Goal: Task Accomplishment & Management: Use online tool/utility

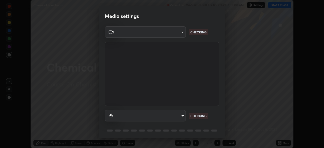
scroll to position [148, 324]
type input "718deecf834a2402e9859888758a2701a1d92989cf10273566d2a6ce3300f65d"
type input "default"
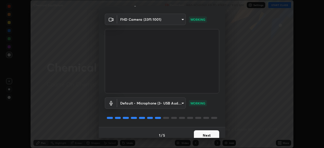
scroll to position [18, 0]
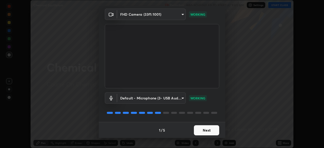
click at [211, 131] on button "Next" at bounding box center [206, 130] width 25 height 10
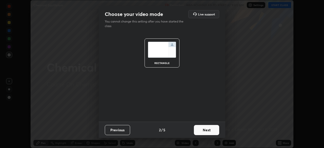
scroll to position [0, 0]
click at [213, 130] on button "Next" at bounding box center [206, 130] width 25 height 10
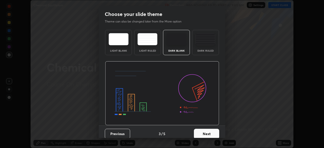
click at [212, 133] on button "Next" at bounding box center [206, 134] width 25 height 10
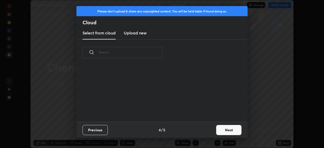
click at [225, 130] on button "Next" at bounding box center [228, 130] width 25 height 10
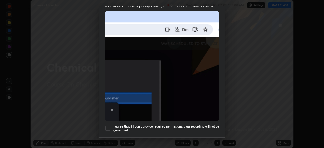
scroll to position [110, 0]
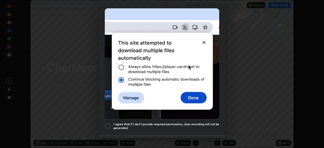
click at [108, 123] on div at bounding box center [108, 126] width 6 height 6
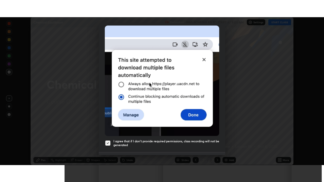
scroll to position [121, 0]
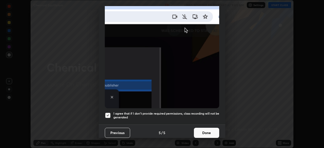
click at [207, 129] on button "Done" at bounding box center [206, 133] width 25 height 10
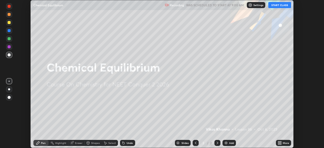
click at [279, 7] on button "START CLASS" at bounding box center [279, 5] width 23 height 6
click at [282, 143] on div "More" at bounding box center [283, 143] width 15 height 6
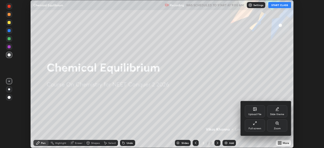
click at [254, 123] on icon at bounding box center [255, 123] width 4 height 4
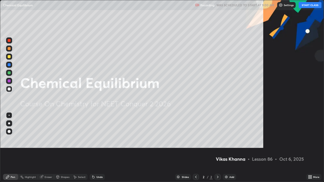
scroll to position [182, 324]
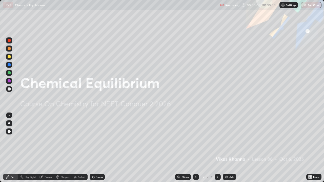
click at [15, 148] on div "Pen" at bounding box center [10, 177] width 15 height 6
click at [9, 57] on div at bounding box center [9, 56] width 3 height 3
click at [9, 132] on div at bounding box center [9, 131] width 3 height 3
click at [229, 148] on div "Add" at bounding box center [231, 177] width 5 height 3
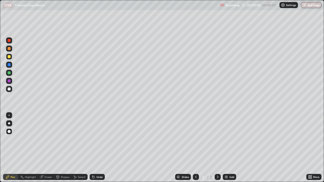
click at [62, 148] on div "Shapes" at bounding box center [65, 177] width 9 height 3
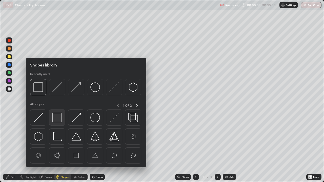
click at [59, 119] on img at bounding box center [57, 118] width 10 height 10
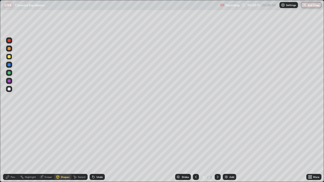
click at [13, 148] on div "Pen" at bounding box center [10, 177] width 15 height 6
click at [9, 89] on div at bounding box center [9, 89] width 3 height 3
click at [232, 148] on div "Add" at bounding box center [229, 177] width 13 height 6
click at [9, 57] on div at bounding box center [9, 56] width 3 height 3
click at [61, 148] on div "Shapes" at bounding box center [65, 177] width 9 height 3
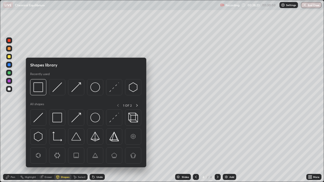
click at [58, 117] on img at bounding box center [57, 118] width 10 height 10
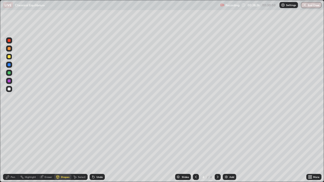
click at [11, 148] on div "Pen" at bounding box center [13, 177] width 5 height 3
click at [10, 66] on div at bounding box center [9, 64] width 3 height 3
click at [62, 148] on div "Shapes" at bounding box center [65, 177] width 9 height 3
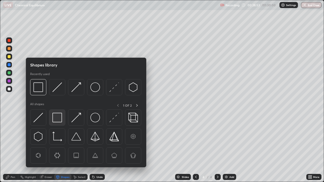
click at [58, 119] on img at bounding box center [57, 118] width 10 height 10
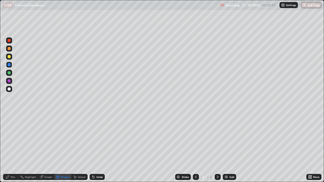
click at [11, 88] on div at bounding box center [9, 89] width 6 height 6
click at [8, 148] on icon at bounding box center [8, 177] width 4 height 4
click at [10, 57] on div at bounding box center [9, 56] width 3 height 3
click at [10, 66] on div at bounding box center [9, 64] width 3 height 3
click at [11, 81] on div at bounding box center [9, 81] width 6 height 6
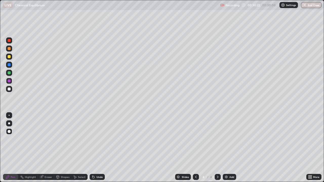
click at [9, 57] on div at bounding box center [9, 56] width 3 height 3
click at [231, 148] on div "Add" at bounding box center [231, 177] width 5 height 3
click at [63, 148] on div "Shapes" at bounding box center [65, 177] width 9 height 3
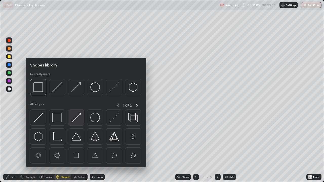
click at [76, 119] on img at bounding box center [76, 118] width 10 height 10
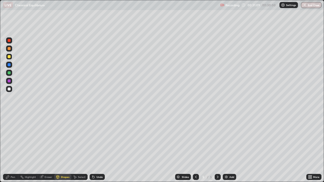
click at [13, 148] on div "Pen" at bounding box center [13, 177] width 5 height 3
click at [10, 74] on div at bounding box center [9, 72] width 3 height 3
click at [10, 80] on div at bounding box center [9, 80] width 3 height 3
click at [62, 148] on div "Shapes" at bounding box center [65, 177] width 9 height 3
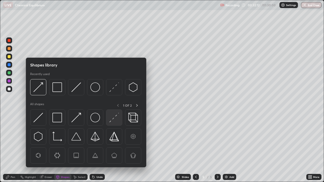
click at [114, 118] on img at bounding box center [114, 118] width 10 height 10
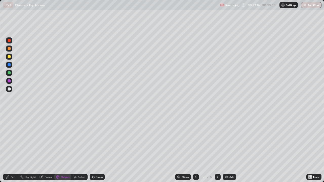
click at [10, 148] on div "Pen" at bounding box center [10, 177] width 15 height 6
click at [61, 148] on div "Shapes" at bounding box center [65, 177] width 9 height 3
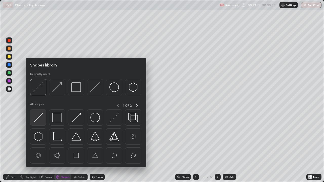
click at [37, 118] on img at bounding box center [38, 118] width 10 height 10
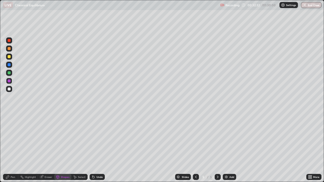
click at [9, 90] on div at bounding box center [9, 89] width 3 height 3
click at [11, 148] on div "Pen" at bounding box center [13, 177] width 5 height 3
click at [63, 148] on div "Shapes" at bounding box center [65, 177] width 9 height 3
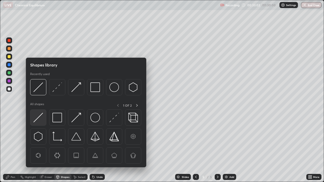
click at [39, 117] on img at bounding box center [38, 118] width 10 height 10
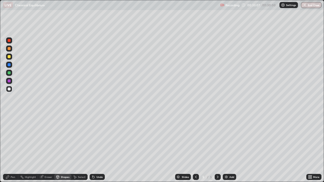
click at [60, 148] on div "Shapes" at bounding box center [62, 177] width 17 height 6
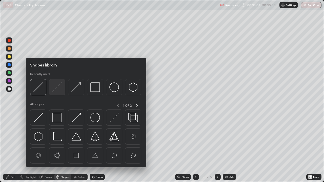
click at [57, 90] on img at bounding box center [57, 87] width 10 height 10
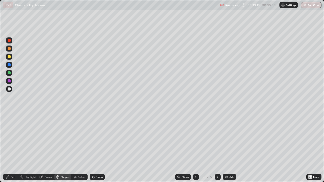
click at [8, 148] on icon at bounding box center [7, 177] width 3 height 3
click at [10, 65] on div at bounding box center [9, 64] width 3 height 3
click at [60, 148] on div "Shapes" at bounding box center [62, 177] width 17 height 6
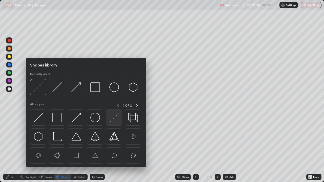
click at [114, 119] on img at bounding box center [114, 118] width 10 height 10
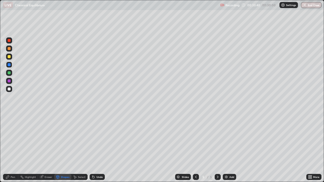
click at [14, 148] on div "Pen" at bounding box center [10, 177] width 15 height 6
click at [230, 148] on div "Add" at bounding box center [231, 177] width 5 height 3
click at [65, 148] on div "Shapes" at bounding box center [65, 177] width 9 height 3
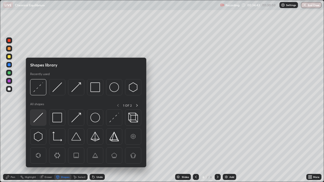
click at [40, 119] on img at bounding box center [38, 118] width 10 height 10
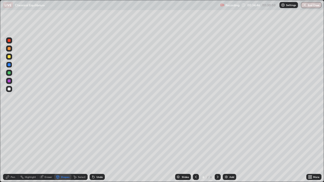
click at [12, 148] on div "Pen" at bounding box center [10, 177] width 15 height 6
click at [62, 148] on div "Shapes" at bounding box center [65, 177] width 9 height 3
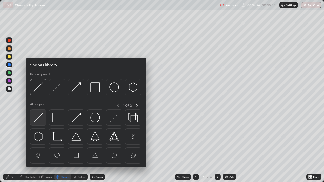
click at [41, 117] on img at bounding box center [38, 118] width 10 height 10
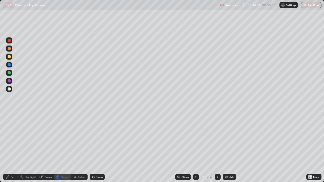
click at [10, 89] on div at bounding box center [9, 89] width 3 height 3
click at [10, 148] on div "Pen" at bounding box center [10, 177] width 15 height 6
click at [63, 148] on div "Shapes" at bounding box center [65, 177] width 9 height 3
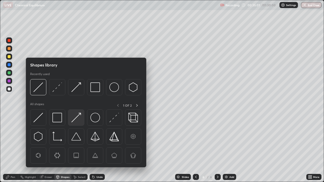
click at [74, 121] on img at bounding box center [76, 118] width 10 height 10
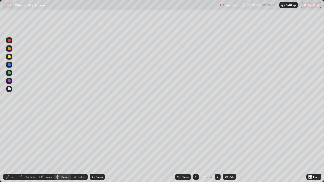
click at [11, 148] on div "Pen" at bounding box center [13, 177] width 5 height 3
click at [95, 148] on div "Undo" at bounding box center [97, 177] width 15 height 6
click at [62, 148] on div "Shapes" at bounding box center [65, 177] width 9 height 3
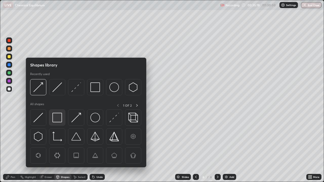
click at [58, 119] on img at bounding box center [57, 118] width 10 height 10
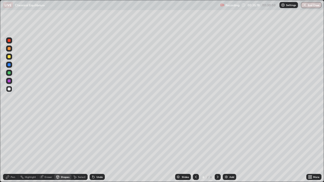
click at [9, 80] on div at bounding box center [9, 80] width 3 height 3
click at [11, 148] on div "Pen" at bounding box center [10, 177] width 15 height 6
click at [10, 72] on div at bounding box center [9, 72] width 3 height 3
click at [195, 148] on icon at bounding box center [196, 177] width 4 height 4
click at [217, 148] on icon at bounding box center [218, 177] width 4 height 4
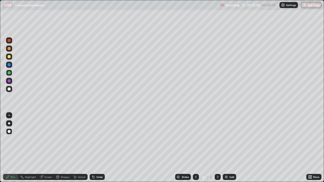
click at [196, 148] on icon at bounding box center [196, 177] width 4 height 4
click at [217, 148] on icon at bounding box center [218, 177] width 4 height 4
click at [196, 148] on icon at bounding box center [196, 177] width 2 height 3
click at [216, 148] on icon at bounding box center [218, 177] width 4 height 4
click at [229, 148] on div "Add" at bounding box center [231, 177] width 5 height 3
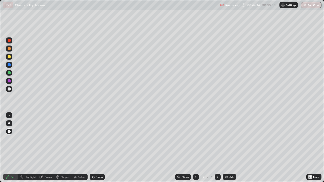
click at [64, 148] on div "Shapes" at bounding box center [65, 177] width 9 height 3
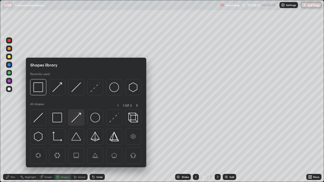
click at [76, 119] on img at bounding box center [76, 118] width 10 height 10
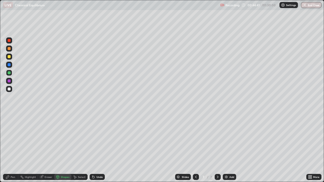
click at [11, 148] on div "Pen" at bounding box center [13, 177] width 5 height 3
click at [79, 148] on div "Select" at bounding box center [82, 177] width 8 height 3
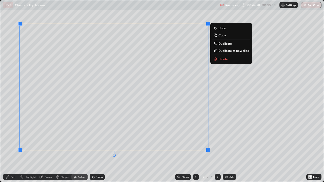
click at [236, 51] on p "Duplicate to new slide" at bounding box center [233, 51] width 31 height 4
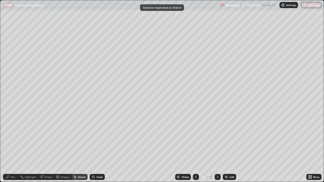
click at [196, 148] on icon at bounding box center [196, 177] width 2 height 3
click at [10, 148] on div "Pen" at bounding box center [10, 177] width 15 height 6
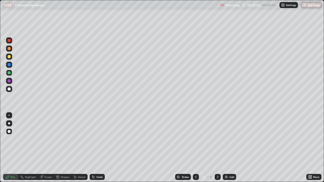
click at [9, 57] on div at bounding box center [9, 56] width 3 height 3
click at [64, 148] on div "Shapes" at bounding box center [65, 177] width 9 height 3
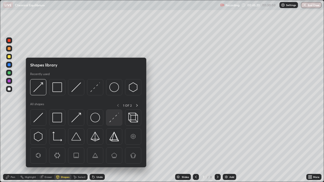
click at [112, 120] on img at bounding box center [114, 118] width 10 height 10
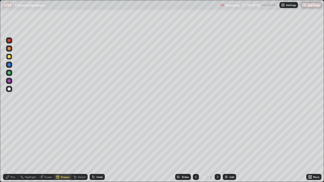
click at [8, 67] on div at bounding box center [9, 65] width 6 height 6
click at [10, 148] on div "Pen" at bounding box center [10, 177] width 15 height 6
click at [217, 148] on icon at bounding box center [218, 177] width 2 height 3
click at [95, 148] on icon at bounding box center [93, 177] width 4 height 4
click at [92, 148] on icon at bounding box center [92, 176] width 1 height 1
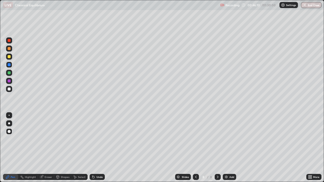
click at [61, 148] on div "Shapes" at bounding box center [65, 177] width 9 height 3
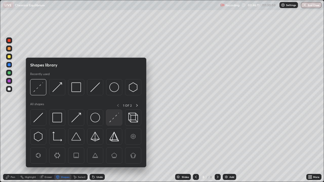
click at [113, 117] on img at bounding box center [114, 118] width 10 height 10
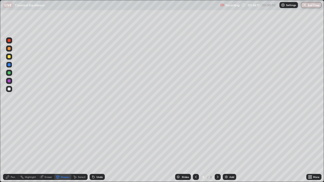
click at [10, 82] on div at bounding box center [9, 80] width 3 height 3
click at [9, 148] on icon at bounding box center [8, 177] width 4 height 4
click at [229, 148] on div "Add" at bounding box center [231, 177] width 5 height 3
click at [63, 148] on div "Shapes" at bounding box center [65, 177] width 9 height 3
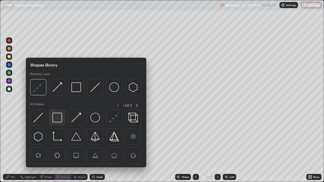
click at [59, 118] on img at bounding box center [57, 118] width 10 height 10
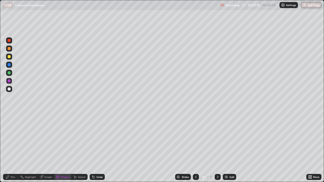
click at [13, 148] on div "Pen" at bounding box center [13, 177] width 5 height 3
click at [10, 65] on div at bounding box center [9, 64] width 3 height 3
click at [9, 57] on div at bounding box center [9, 56] width 3 height 3
click at [228, 148] on img at bounding box center [226, 177] width 4 height 4
click at [63, 148] on div "Shapes" at bounding box center [65, 177] width 9 height 3
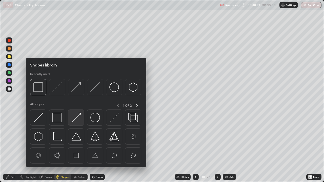
click at [76, 118] on img at bounding box center [76, 118] width 10 height 10
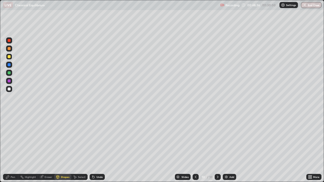
click at [13, 148] on div "Pen" at bounding box center [13, 177] width 5 height 3
click at [10, 82] on div at bounding box center [9, 80] width 3 height 3
click at [64, 148] on div "Shapes" at bounding box center [62, 177] width 17 height 6
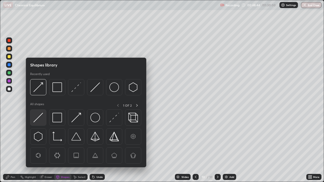
click at [38, 118] on img at bounding box center [38, 118] width 10 height 10
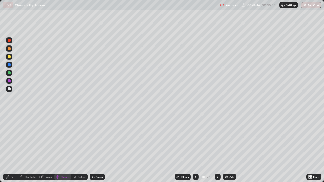
click at [9, 148] on icon at bounding box center [8, 177] width 4 height 4
click at [10, 66] on div at bounding box center [9, 64] width 3 height 3
click at [61, 148] on div "Shapes" at bounding box center [65, 177] width 9 height 3
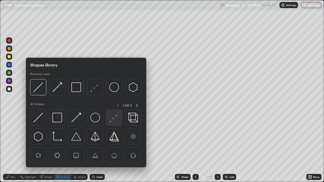
click at [112, 118] on img at bounding box center [114, 118] width 10 height 10
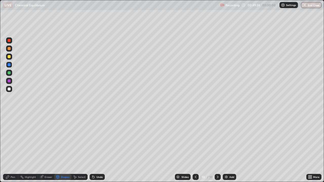
click at [9, 81] on div at bounding box center [9, 80] width 3 height 3
click at [10, 59] on div at bounding box center [9, 57] width 6 height 6
click at [11, 148] on div "Pen" at bounding box center [10, 177] width 15 height 6
click at [195, 148] on icon at bounding box center [196, 177] width 4 height 4
click at [195, 148] on div at bounding box center [196, 177] width 6 height 6
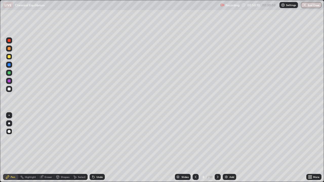
click at [195, 148] on icon at bounding box center [196, 177] width 4 height 4
click at [193, 148] on div at bounding box center [196, 177] width 6 height 6
click at [195, 148] on icon at bounding box center [196, 177] width 4 height 4
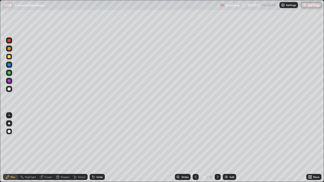
click at [218, 148] on icon at bounding box center [218, 177] width 4 height 4
click at [217, 148] on icon at bounding box center [218, 177] width 4 height 4
click at [194, 148] on icon at bounding box center [196, 177] width 4 height 4
click at [217, 148] on icon at bounding box center [218, 177] width 4 height 4
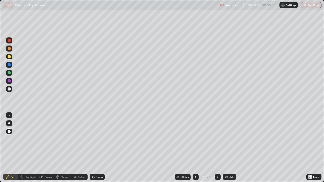
click at [218, 148] on icon at bounding box center [218, 177] width 4 height 4
click at [217, 148] on icon at bounding box center [218, 177] width 4 height 4
click at [211, 148] on div "10" at bounding box center [210, 177] width 3 height 5
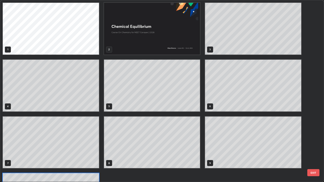
scroll to position [180, 321]
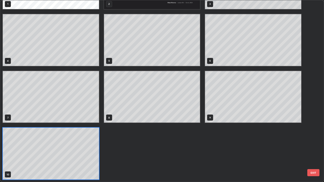
click at [215, 148] on div "1 2 3 4 5 6 7 8 9 10" at bounding box center [151, 69] width 303 height 228
click at [314, 148] on button "EXIT" at bounding box center [313, 172] width 12 height 7
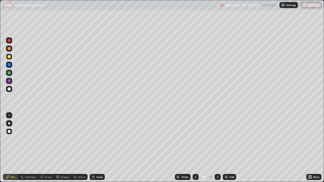
click at [228, 148] on img at bounding box center [226, 177] width 4 height 4
click at [62, 148] on div "Shapes" at bounding box center [65, 177] width 9 height 3
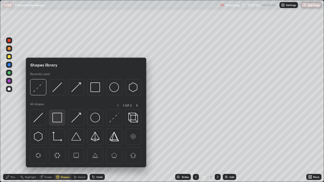
click at [58, 117] on img at bounding box center [57, 118] width 10 height 10
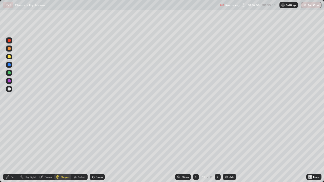
click at [13, 148] on div "Pen" at bounding box center [13, 177] width 5 height 3
click at [9, 56] on div at bounding box center [9, 56] width 3 height 3
click at [63, 148] on div "Shapes" at bounding box center [65, 177] width 9 height 3
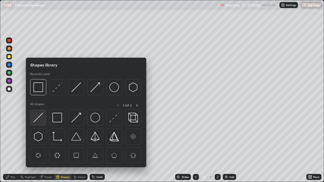
click at [40, 120] on img at bounding box center [38, 118] width 10 height 10
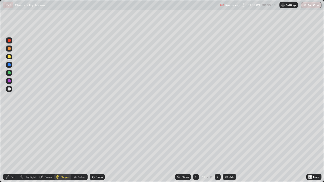
click at [12, 148] on div "Pen" at bounding box center [13, 177] width 5 height 3
click at [61, 148] on div "Shapes" at bounding box center [65, 177] width 9 height 3
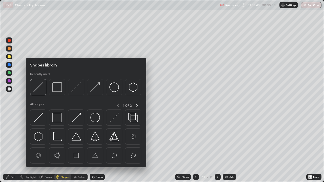
click at [39, 118] on img at bounding box center [38, 118] width 10 height 10
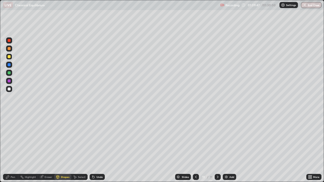
click at [6, 148] on icon at bounding box center [8, 177] width 4 height 4
click at [98, 148] on div "Undo" at bounding box center [99, 177] width 6 height 3
click at [224, 148] on img at bounding box center [226, 177] width 4 height 4
click at [9, 81] on div at bounding box center [9, 80] width 3 height 3
click at [64, 148] on div "Shapes" at bounding box center [65, 177] width 9 height 3
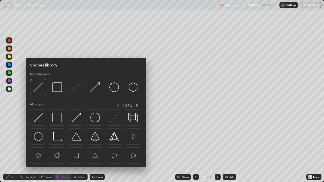
click at [74, 121] on img at bounding box center [76, 118] width 10 height 10
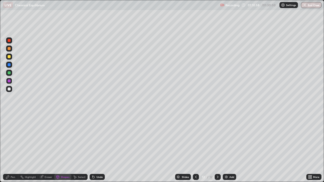
click at [12, 148] on div "Pen" at bounding box center [13, 177] width 5 height 3
click at [62, 148] on div "Shapes" at bounding box center [65, 177] width 9 height 3
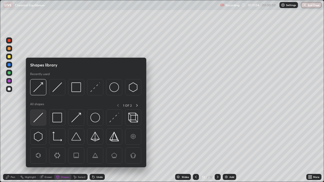
click at [40, 120] on img at bounding box center [38, 118] width 10 height 10
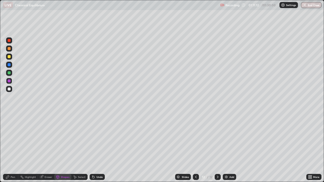
click at [10, 148] on icon at bounding box center [8, 177] width 4 height 4
click at [10, 73] on div at bounding box center [9, 72] width 3 height 3
click at [9, 81] on div at bounding box center [9, 80] width 3 height 3
click at [10, 90] on div at bounding box center [9, 89] width 3 height 3
click at [99, 148] on div "Undo" at bounding box center [99, 177] width 6 height 3
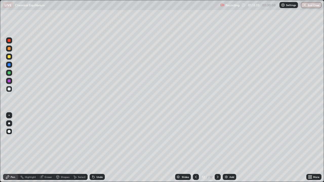
click at [9, 81] on div at bounding box center [9, 80] width 3 height 3
click at [230, 148] on div "Add" at bounding box center [231, 177] width 5 height 3
click at [194, 148] on icon at bounding box center [196, 177] width 4 height 4
click at [217, 148] on icon at bounding box center [218, 177] width 4 height 4
click at [195, 148] on icon at bounding box center [196, 177] width 2 height 3
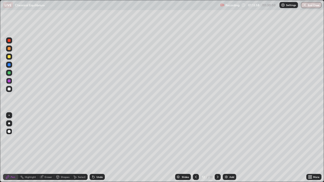
click at [217, 148] on icon at bounding box center [218, 177] width 2 height 3
click at [95, 148] on div "Undo" at bounding box center [97, 177] width 15 height 6
click at [93, 148] on icon at bounding box center [93, 177] width 4 height 4
click at [94, 148] on icon at bounding box center [93, 177] width 4 height 4
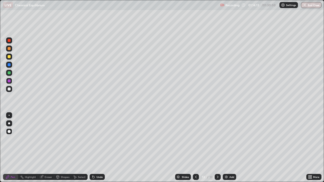
click at [194, 148] on icon at bounding box center [196, 177] width 4 height 4
click at [216, 148] on icon at bounding box center [218, 177] width 4 height 4
click at [60, 148] on div "Shapes" at bounding box center [62, 177] width 17 height 6
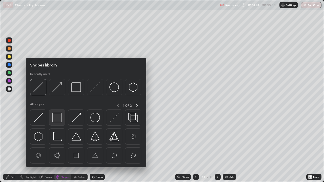
click at [55, 116] on img at bounding box center [57, 118] width 10 height 10
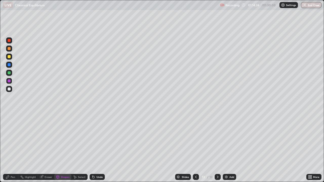
click at [10, 91] on div at bounding box center [9, 89] width 6 height 6
click at [11, 148] on div "Pen" at bounding box center [13, 177] width 5 height 3
click at [61, 148] on div "Shapes" at bounding box center [65, 177] width 9 height 3
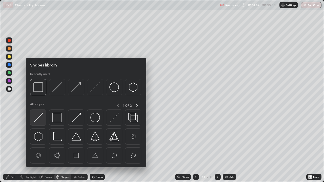
click at [39, 120] on img at bounding box center [38, 118] width 10 height 10
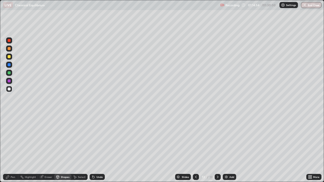
click at [10, 148] on div "Pen" at bounding box center [10, 177] width 15 height 6
click at [100, 148] on div "Undo" at bounding box center [99, 177] width 6 height 3
click at [101, 148] on div "Undo" at bounding box center [99, 177] width 6 height 3
click at [228, 148] on div "Add" at bounding box center [229, 177] width 13 height 6
click at [67, 148] on div "Shapes" at bounding box center [65, 177] width 9 height 3
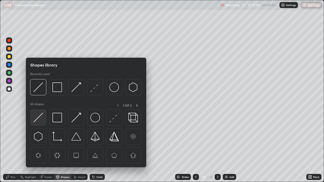
click at [40, 118] on img at bounding box center [38, 118] width 10 height 10
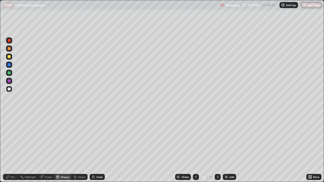
click at [12, 148] on div "Pen" at bounding box center [10, 177] width 15 height 6
click at [9, 81] on div at bounding box center [9, 80] width 3 height 3
click at [9, 72] on div at bounding box center [9, 72] width 3 height 3
click at [62, 148] on div "Shapes" at bounding box center [65, 177] width 9 height 3
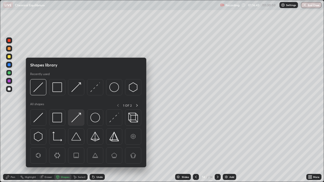
click at [75, 118] on img at bounding box center [76, 118] width 10 height 10
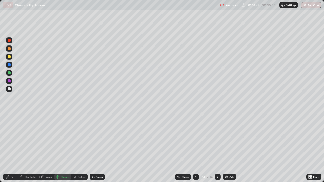
click at [10, 148] on div "Pen" at bounding box center [10, 177] width 15 height 6
click at [195, 148] on icon at bounding box center [196, 177] width 4 height 4
click at [194, 148] on icon at bounding box center [196, 177] width 4 height 4
click at [217, 148] on icon at bounding box center [218, 177] width 4 height 4
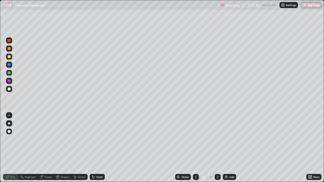
click at [10, 92] on div at bounding box center [9, 89] width 6 height 6
click at [98, 148] on div "Undo" at bounding box center [99, 177] width 6 height 3
click at [98, 148] on div "Undo" at bounding box center [97, 177] width 15 height 6
click at [196, 148] on icon at bounding box center [196, 177] width 4 height 4
click at [195, 148] on icon at bounding box center [196, 177] width 2 height 3
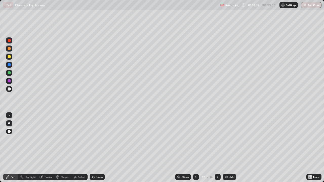
click at [217, 148] on div at bounding box center [218, 177] width 6 height 6
click at [217, 148] on icon at bounding box center [218, 177] width 4 height 4
click at [228, 148] on div "Add" at bounding box center [229, 177] width 13 height 6
click at [196, 148] on icon at bounding box center [196, 177] width 2 height 3
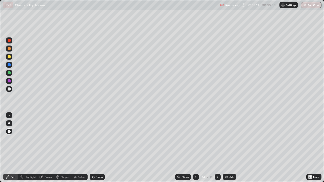
click at [9, 74] on div at bounding box center [9, 72] width 3 height 3
click at [9, 65] on div at bounding box center [9, 64] width 3 height 3
click at [217, 148] on icon at bounding box center [218, 177] width 4 height 4
click at [65, 148] on div "Shapes" at bounding box center [65, 177] width 9 height 3
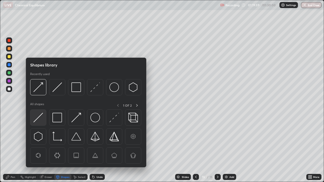
click at [39, 119] on img at bounding box center [38, 118] width 10 height 10
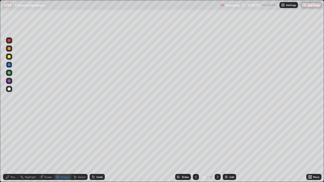
click at [8, 148] on icon at bounding box center [7, 177] width 3 height 3
click at [195, 148] on icon at bounding box center [196, 177] width 4 height 4
click at [217, 148] on icon at bounding box center [218, 177] width 4 height 4
click at [195, 148] on icon at bounding box center [196, 177] width 4 height 4
click at [196, 148] on icon at bounding box center [196, 177] width 4 height 4
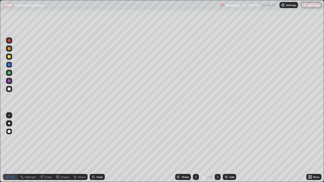
click at [217, 148] on icon at bounding box center [218, 177] width 4 height 4
click at [195, 148] on icon at bounding box center [196, 177] width 4 height 4
click at [303, 7] on img "button" at bounding box center [305, 5] width 4 height 4
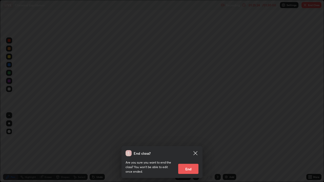
click at [188, 148] on button "End" at bounding box center [188, 169] width 20 height 10
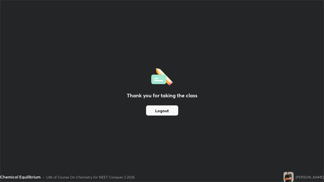
click at [169, 111] on button "Logout" at bounding box center [162, 111] width 32 height 10
